Goal: Task Accomplishment & Management: Complete application form

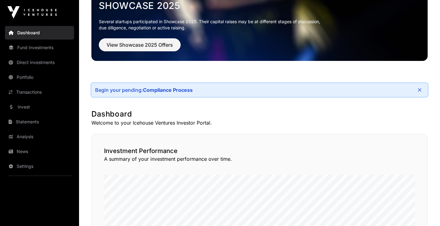
scroll to position [44, 0]
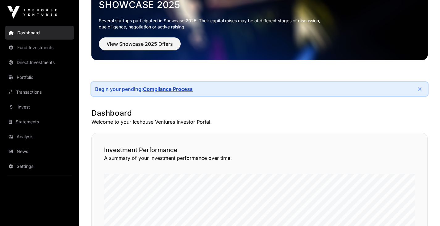
click at [163, 91] on link "Compliance Process" at bounding box center [168, 89] width 50 height 6
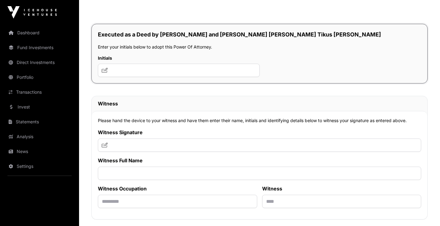
scroll to position [3656, 0]
click at [106, 73] on icon at bounding box center [104, 70] width 6 height 5
drag, startPoint x: 122, startPoint y: 94, endPoint x: 131, endPoint y: 93, distance: 9.1
click at [131, 77] on input "text" at bounding box center [179, 70] width 162 height 13
click at [104, 147] on icon at bounding box center [104, 145] width 6 height 5
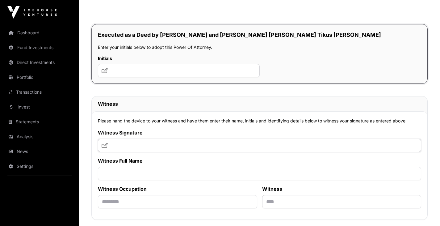
click at [108, 152] on input "text" at bounding box center [259, 145] width 323 height 13
click at [108, 77] on input "text" at bounding box center [179, 70] width 162 height 13
drag, startPoint x: 108, startPoint y: 92, endPoint x: 342, endPoint y: 87, distance: 233.9
click at [342, 84] on div "Executed as a Deed by [PERSON_NAME] and [PERSON_NAME] [PERSON_NAME] Tikus [PERS…" at bounding box center [259, 54] width 336 height 60
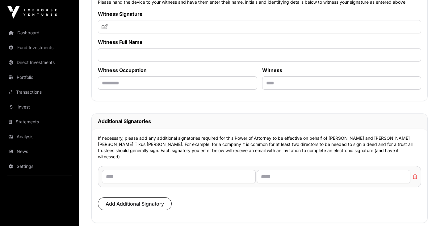
scroll to position [3773, 0]
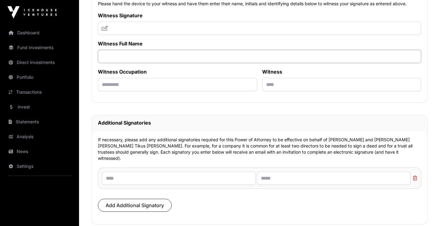
click at [112, 63] on input "text" at bounding box center [259, 56] width 323 height 13
click at [105, 31] on icon at bounding box center [104, 28] width 6 height 5
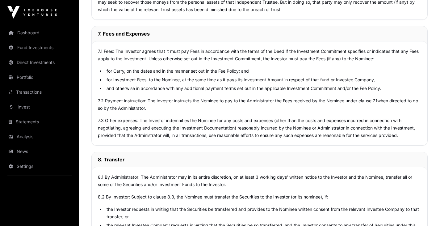
scroll to position [2650, 0]
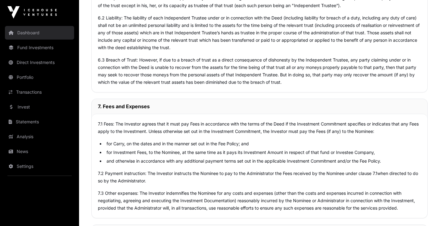
click at [27, 30] on link "Dashboard" at bounding box center [39, 33] width 69 height 14
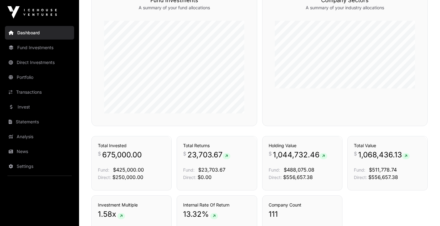
scroll to position [354, 0]
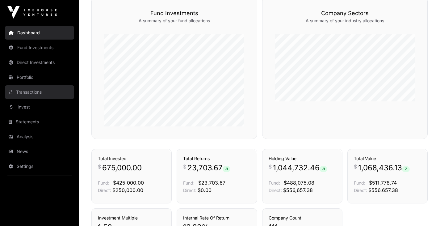
click at [37, 93] on link "Transactions" at bounding box center [39, 92] width 69 height 14
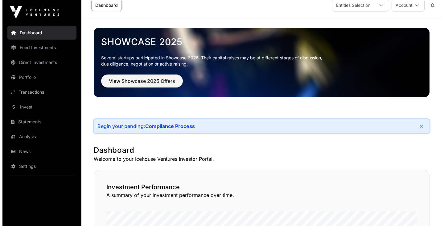
scroll to position [0, 0]
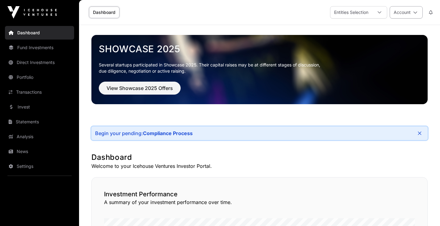
click at [418, 14] on button "Account" at bounding box center [405, 12] width 33 height 12
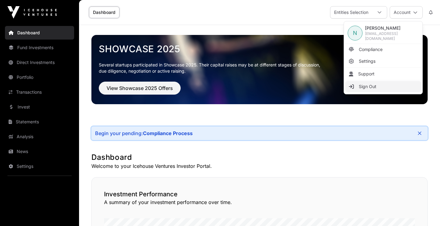
click at [379, 85] on link "Sign Out" at bounding box center [383, 86] width 76 height 11
